Goal: Information Seeking & Learning: Learn about a topic

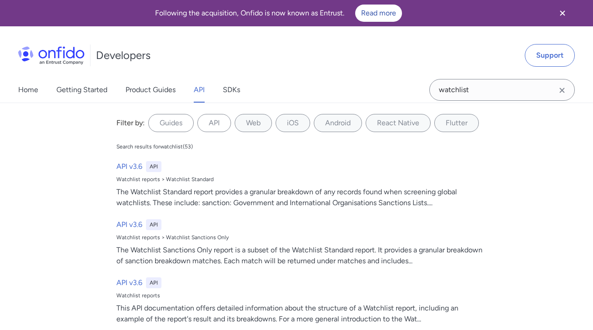
scroll to position [45414, 0]
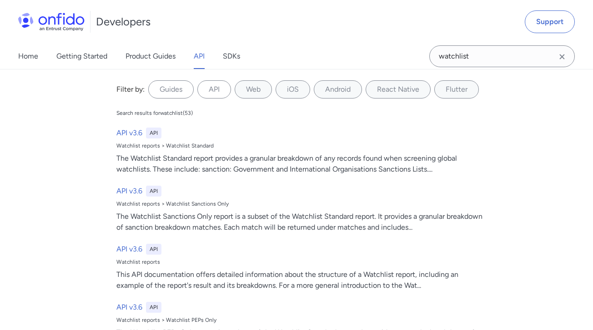
click at [447, 56] on input "watchlist" at bounding box center [501, 56] width 145 height 22
type input "conclusive document"
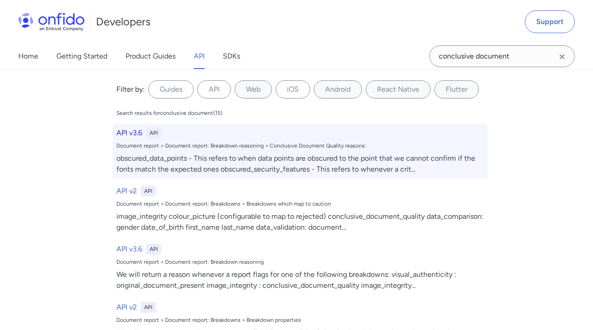
click at [192, 154] on div "obscured_data_points - This refers to when data points are obscured to the poin…" at bounding box center [299, 164] width 367 height 22
click at [217, 154] on div "obscured_data_points - This refers to when data points are obscured to the poin…" at bounding box center [299, 164] width 367 height 22
click at [207, 142] on div "Document report > Document report: Breakdown reasoning > Conclusive Document Qu…" at bounding box center [299, 145] width 367 height 7
click at [131, 133] on h6 "API v3.6" at bounding box center [129, 133] width 26 height 11
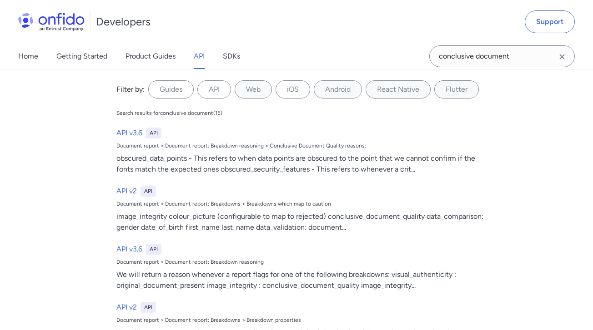
click at [563, 56] on icon "Clear search field button" at bounding box center [561, 56] width 5 height 5
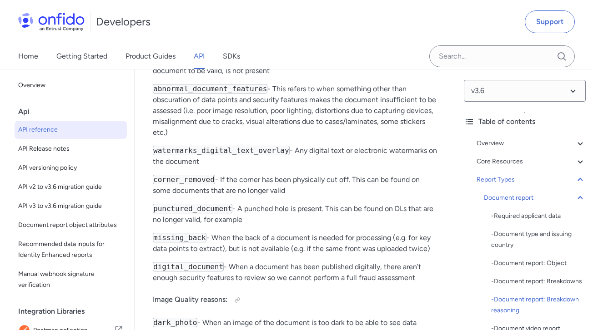
scroll to position [48173, 0]
